Goal: Navigation & Orientation: Understand site structure

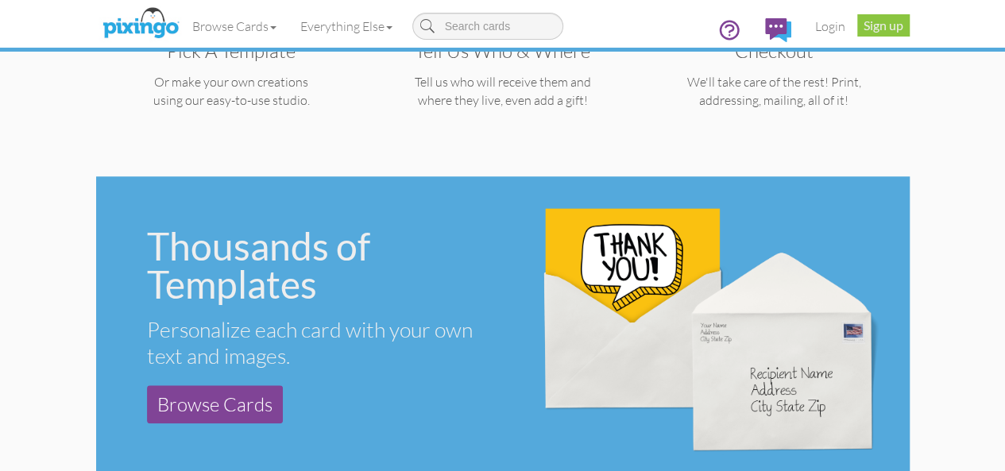
scroll to position [635, 0]
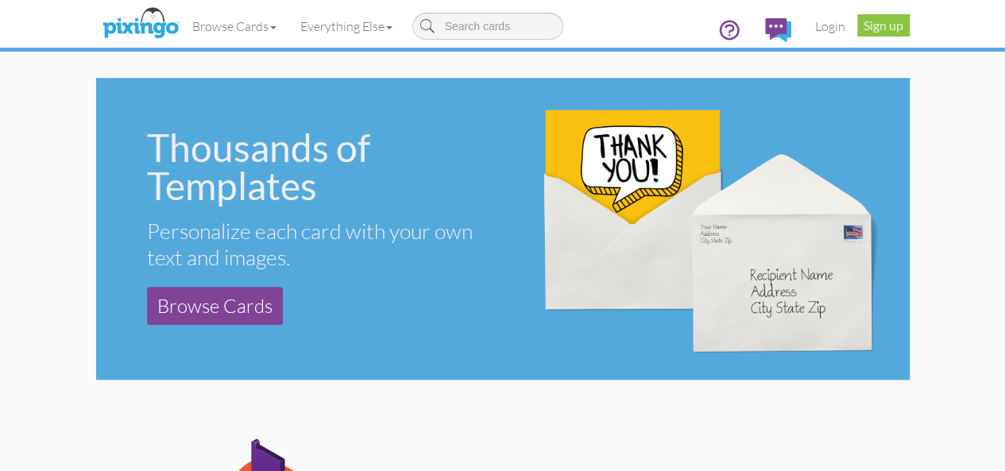
click at [96, 222] on div "Thousands of Templates Personalize each card with your own text and images. Bro…" at bounding box center [299, 227] width 407 height 298
